Goal: Information Seeking & Learning: Understand process/instructions

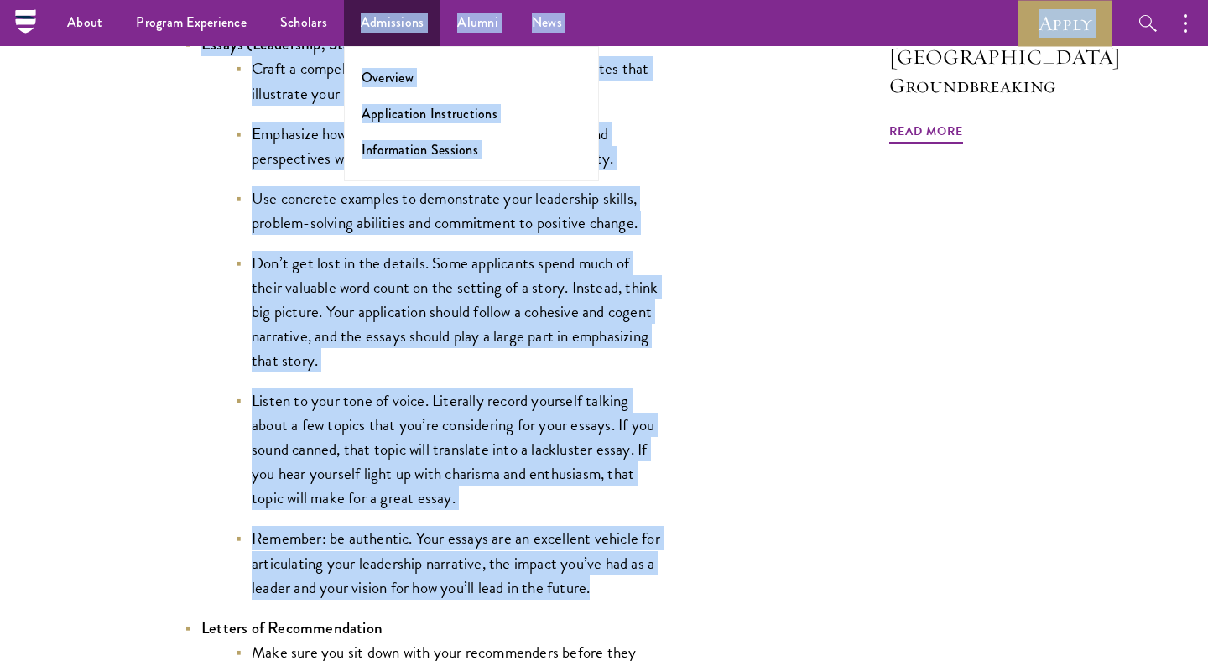
scroll to position [1756, 0]
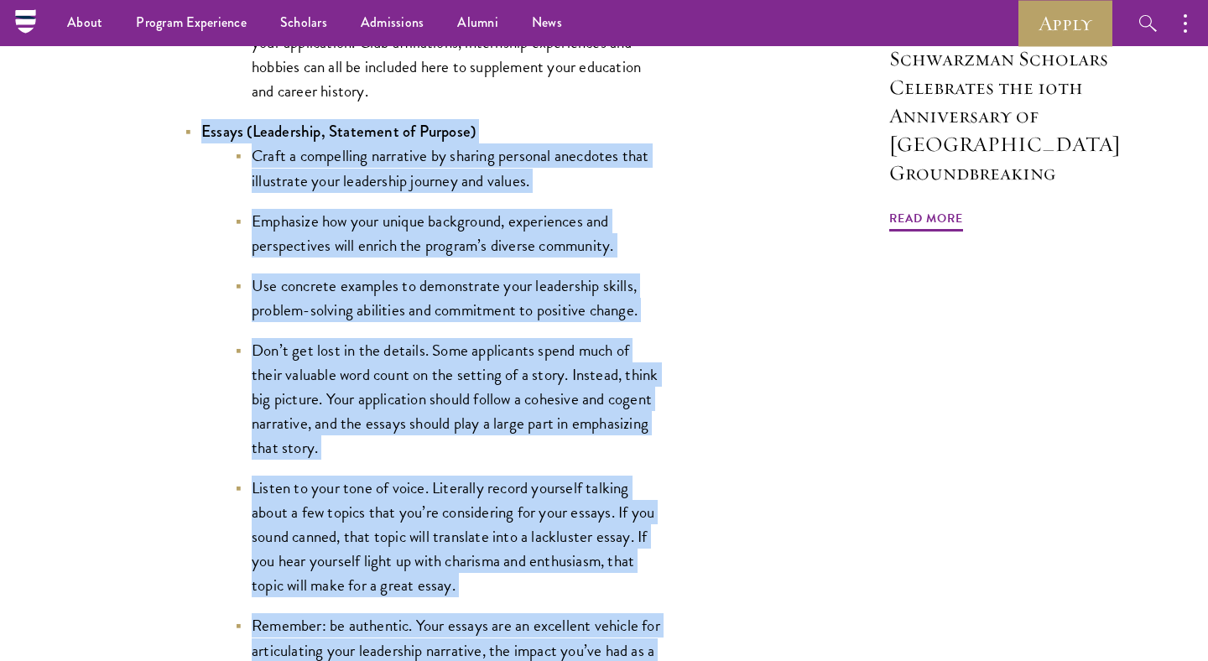
copy li "Essays (Leadership, Statement of Purpose) Craft a compelling narrative by shari…"
drag, startPoint x: 633, startPoint y: 503, endPoint x: 198, endPoint y: 127, distance: 574.7
click at [198, 127] on li "Essays (Leadership, Statement of Purpose) Craft a compelling narrative by shari…" at bounding box center [424, 402] width 478 height 567
click at [514, 223] on li "Emphasize how your unique background, experiences and perspectives will enrich …" at bounding box center [449, 233] width 428 height 49
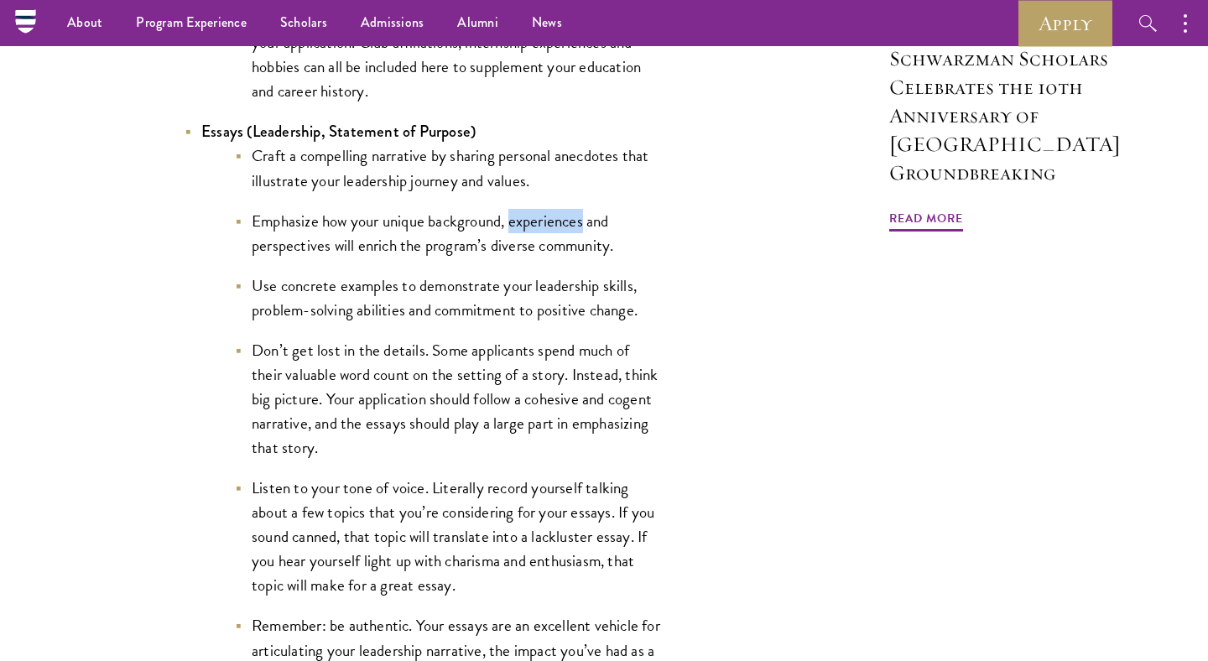
drag, startPoint x: 514, startPoint y: 223, endPoint x: 540, endPoint y: 224, distance: 26.0
click at [540, 224] on li "Emphasize how your unique background, experiences and perspectives will enrich …" at bounding box center [449, 233] width 428 height 49
click at [243, 254] on li "Emphasize how your unique background, experiences and perspectives will enrich …" at bounding box center [449, 233] width 428 height 49
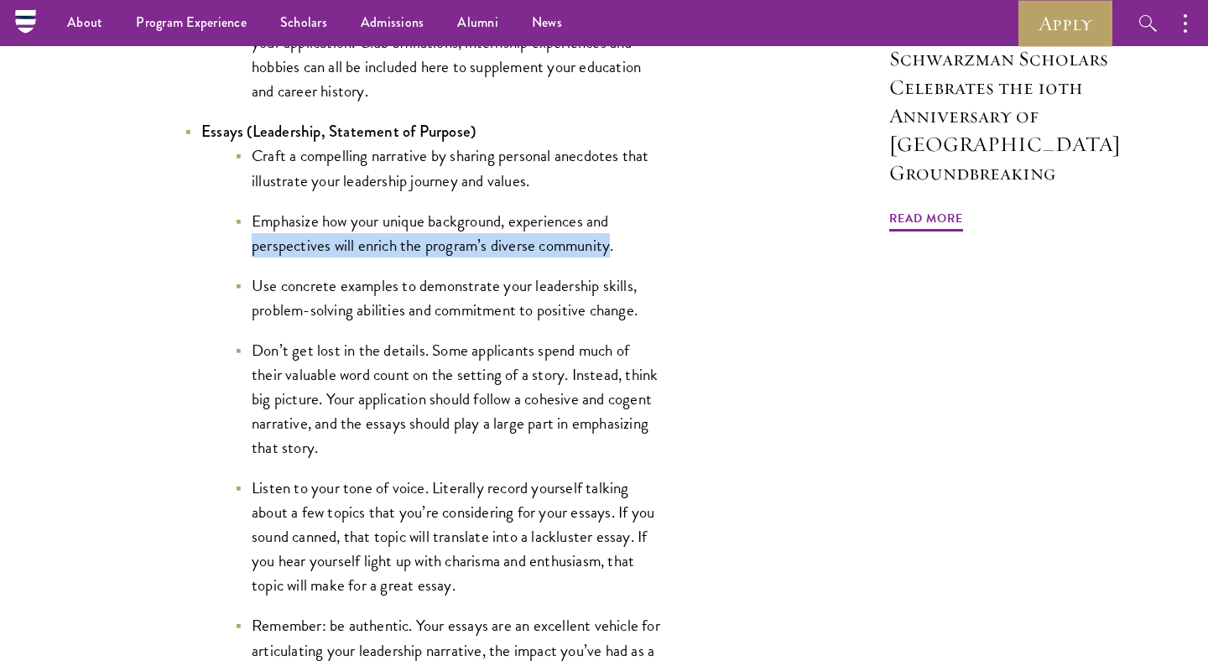
drag, startPoint x: 243, startPoint y: 254, endPoint x: 592, endPoint y: 240, distance: 350.2
click at [592, 240] on li "Emphasize how your unique background, experiences and perspectives will enrich …" at bounding box center [449, 233] width 428 height 49
click at [418, 378] on li "Don’t get lost in the details. Some applicants spend much of their valuable wor…" at bounding box center [449, 399] width 428 height 122
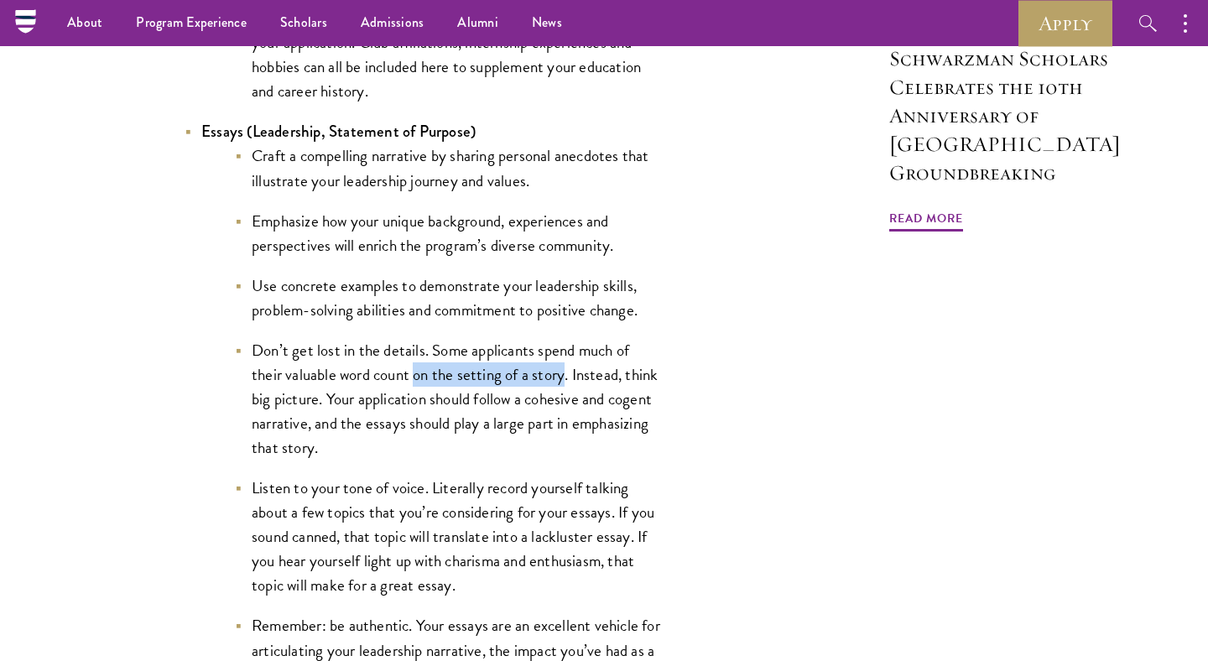
drag, startPoint x: 418, startPoint y: 378, endPoint x: 544, endPoint y: 376, distance: 125.9
click at [544, 376] on li "Don’t get lost in the details. Some applicants spend much of their valuable wor…" at bounding box center [449, 399] width 428 height 122
click at [585, 373] on li "Don’t get lost in the details. Some applicants spend much of their valuable wor…" at bounding box center [449, 399] width 428 height 122
drag, startPoint x: 585, startPoint y: 373, endPoint x: 617, endPoint y: 382, distance: 33.2
click at [617, 382] on li "Don’t get lost in the details. Some applicants spend much of their valuable wor…" at bounding box center [449, 399] width 428 height 122
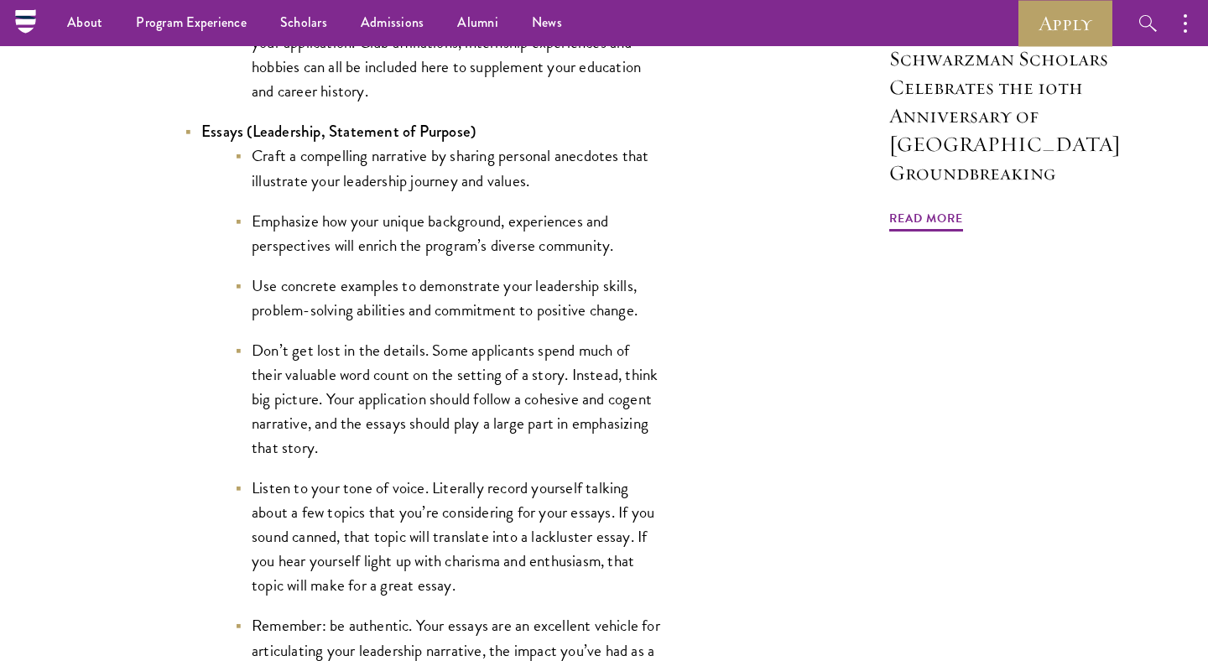
click at [629, 379] on li "Don’t get lost in the details. Some applicants spend much of their valuable wor…" at bounding box center [449, 399] width 428 height 122
drag, startPoint x: 629, startPoint y: 379, endPoint x: 293, endPoint y: 401, distance: 337.2
click at [293, 401] on li "Don’t get lost in the details. Some applicants spend much of their valuable wor…" at bounding box center [449, 399] width 428 height 122
click at [338, 399] on li "Don’t get lost in the details. Some applicants spend much of their valuable wor…" at bounding box center [449, 399] width 428 height 122
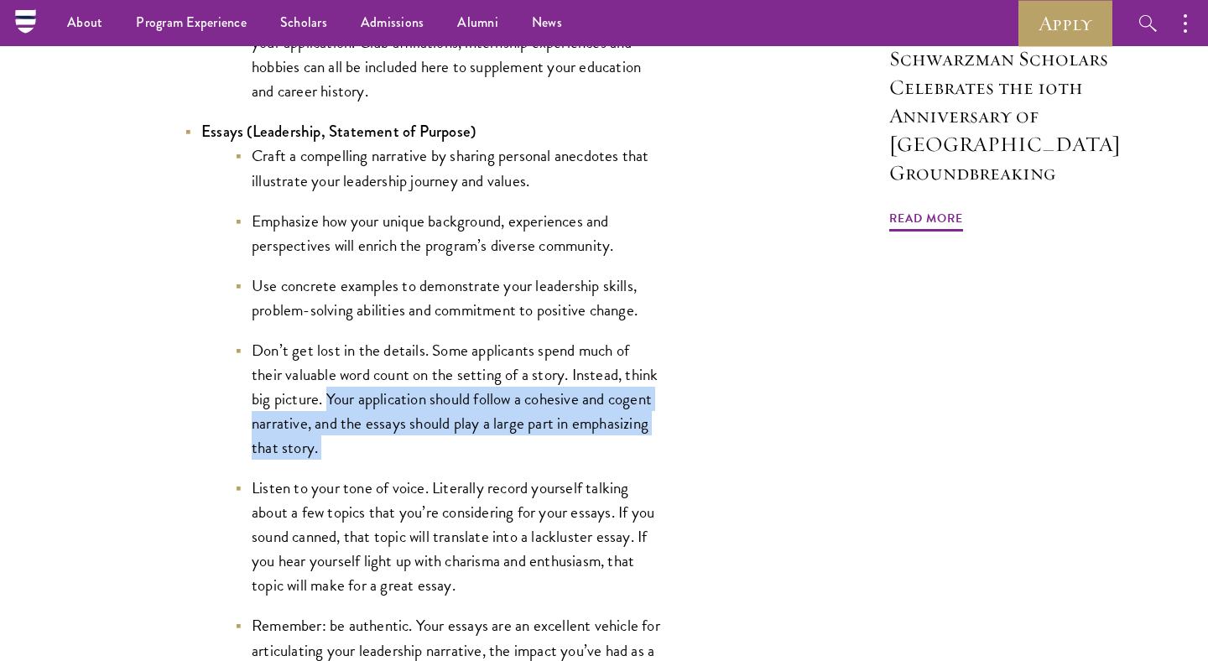
drag, startPoint x: 338, startPoint y: 399, endPoint x: 516, endPoint y: 450, distance: 184.9
click at [516, 450] on li "Don’t get lost in the details. Some applicants spend much of their valuable wor…" at bounding box center [449, 399] width 428 height 122
drag, startPoint x: 516, startPoint y: 450, endPoint x: 338, endPoint y: 410, distance: 182.4
click at [338, 410] on li "Don’t get lost in the details. Some applicants spend much of their valuable wor…" at bounding box center [449, 399] width 428 height 122
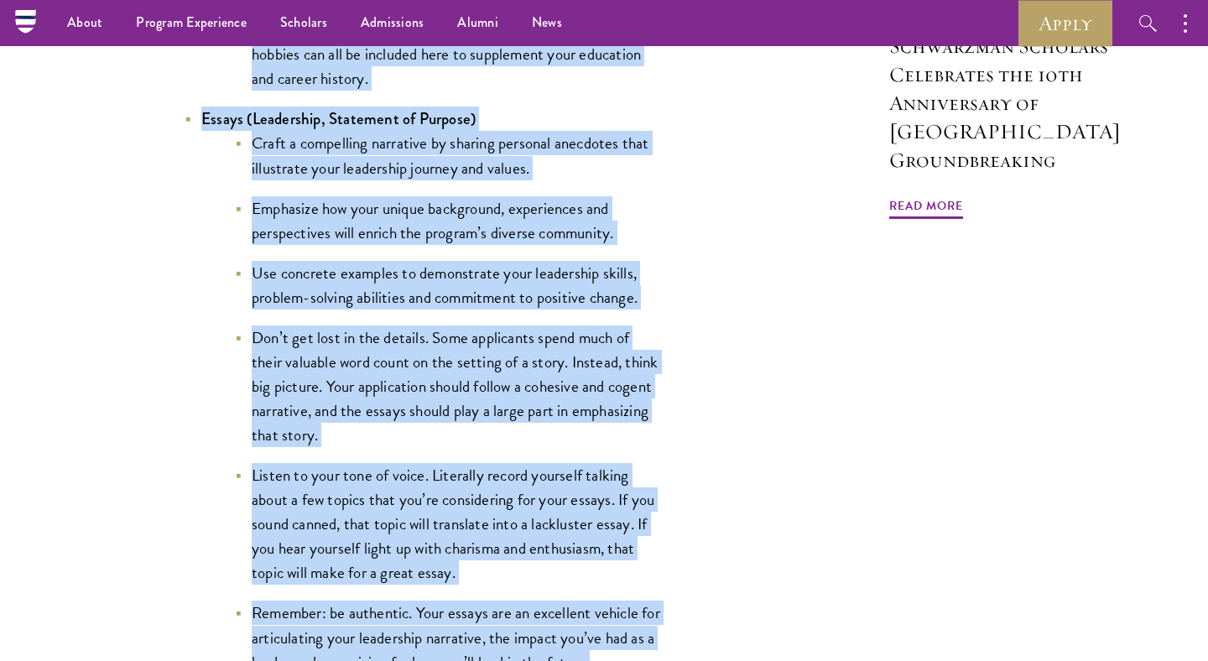
scroll to position [1758, 0]
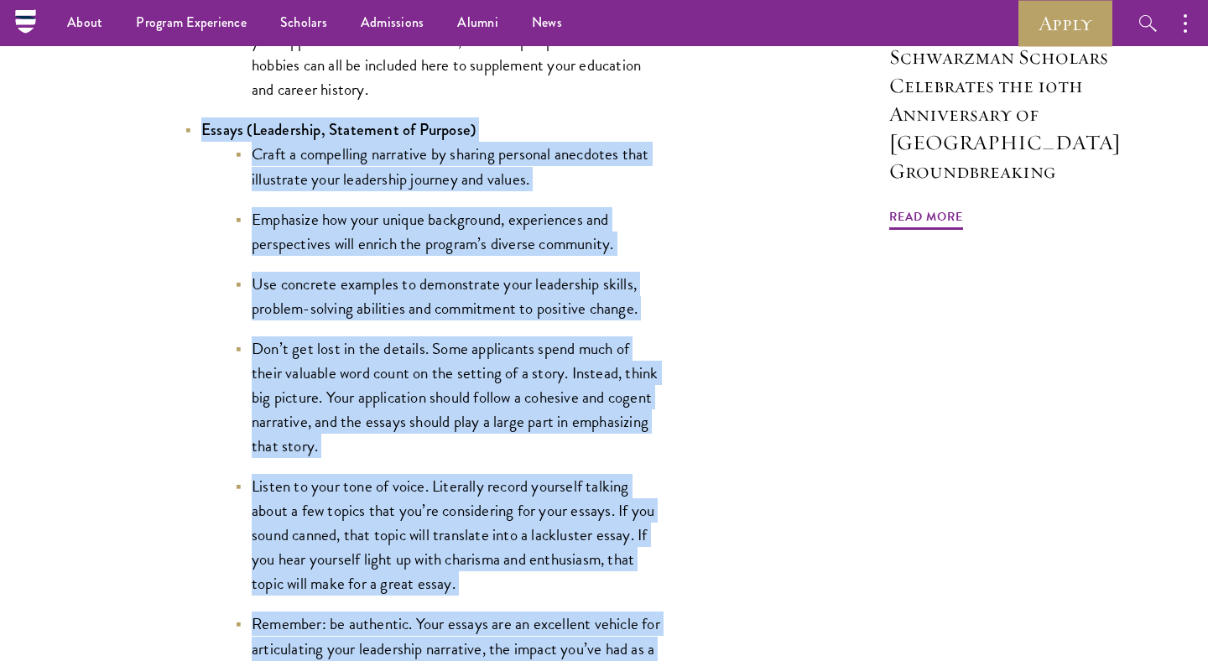
copy li "Essays (Leadership, Statement of Purpose) Craft a compelling narrative by shari…"
drag, startPoint x: 621, startPoint y: 420, endPoint x: 203, endPoint y: 138, distance: 504.2
click at [203, 138] on li "Essays (Leadership, Statement of Purpose) Craft a compelling narrative by shari…" at bounding box center [424, 400] width 478 height 567
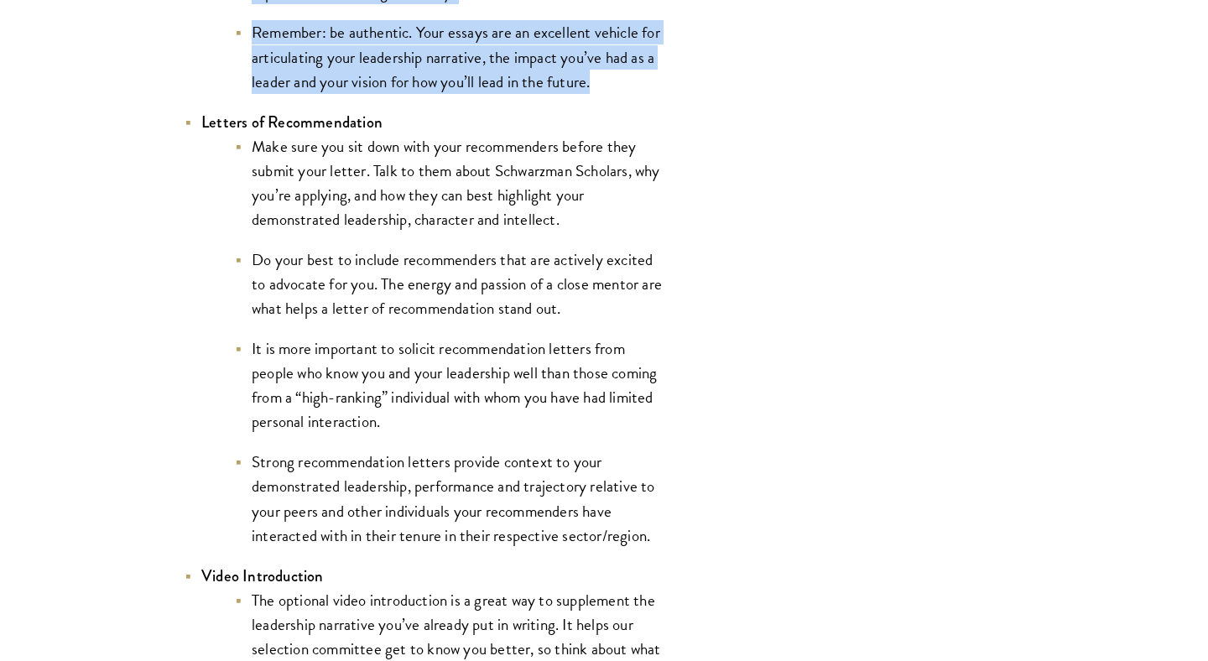
scroll to position [2375, 0]
